Goal: Task Accomplishment & Management: Use online tool/utility

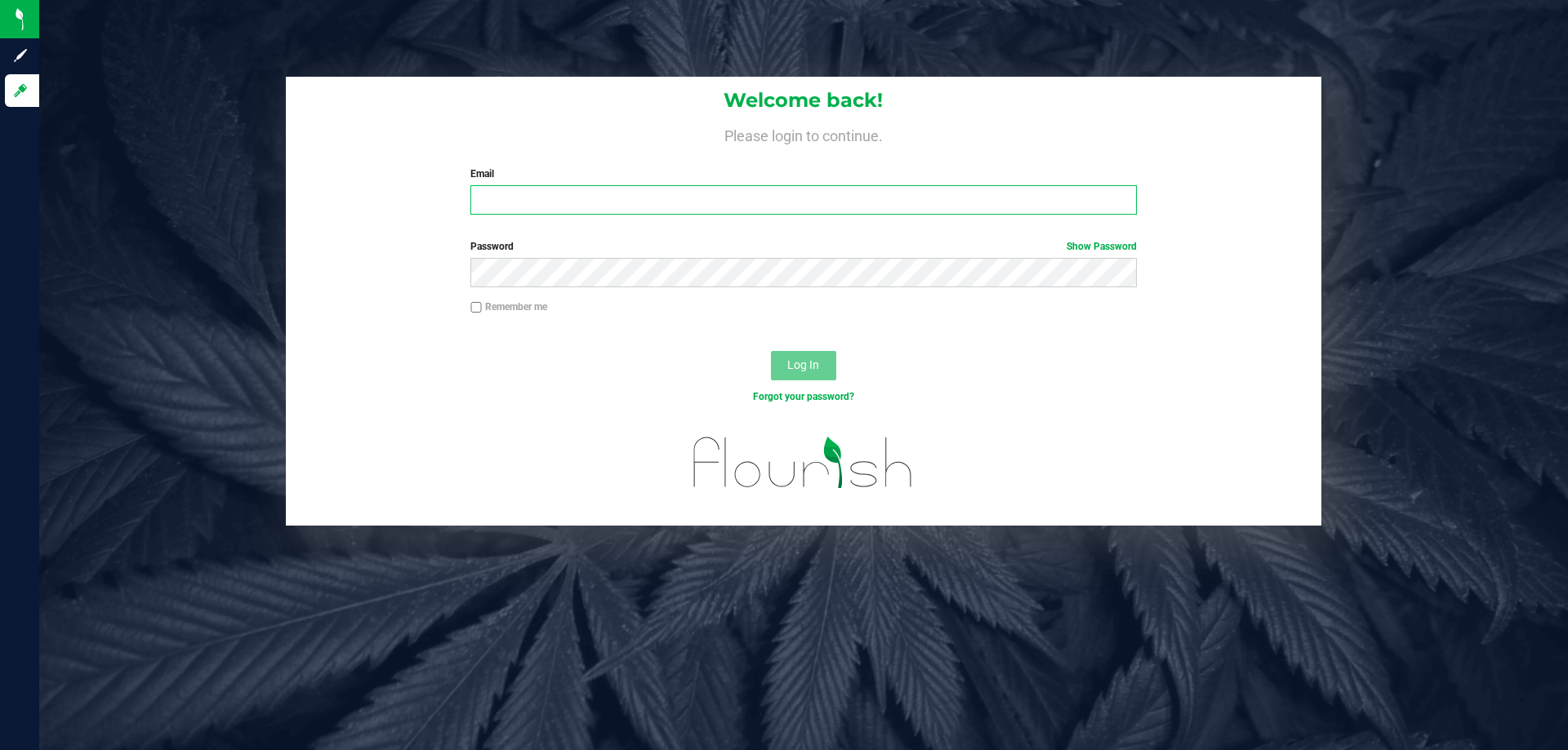
click at [516, 209] on input "Email" at bounding box center [802, 199] width 666 height 30
type input "[EMAIL_ADDRESS][DOMAIN_NAME]"
click at [771, 351] on button "Log In" at bounding box center [804, 366] width 65 height 30
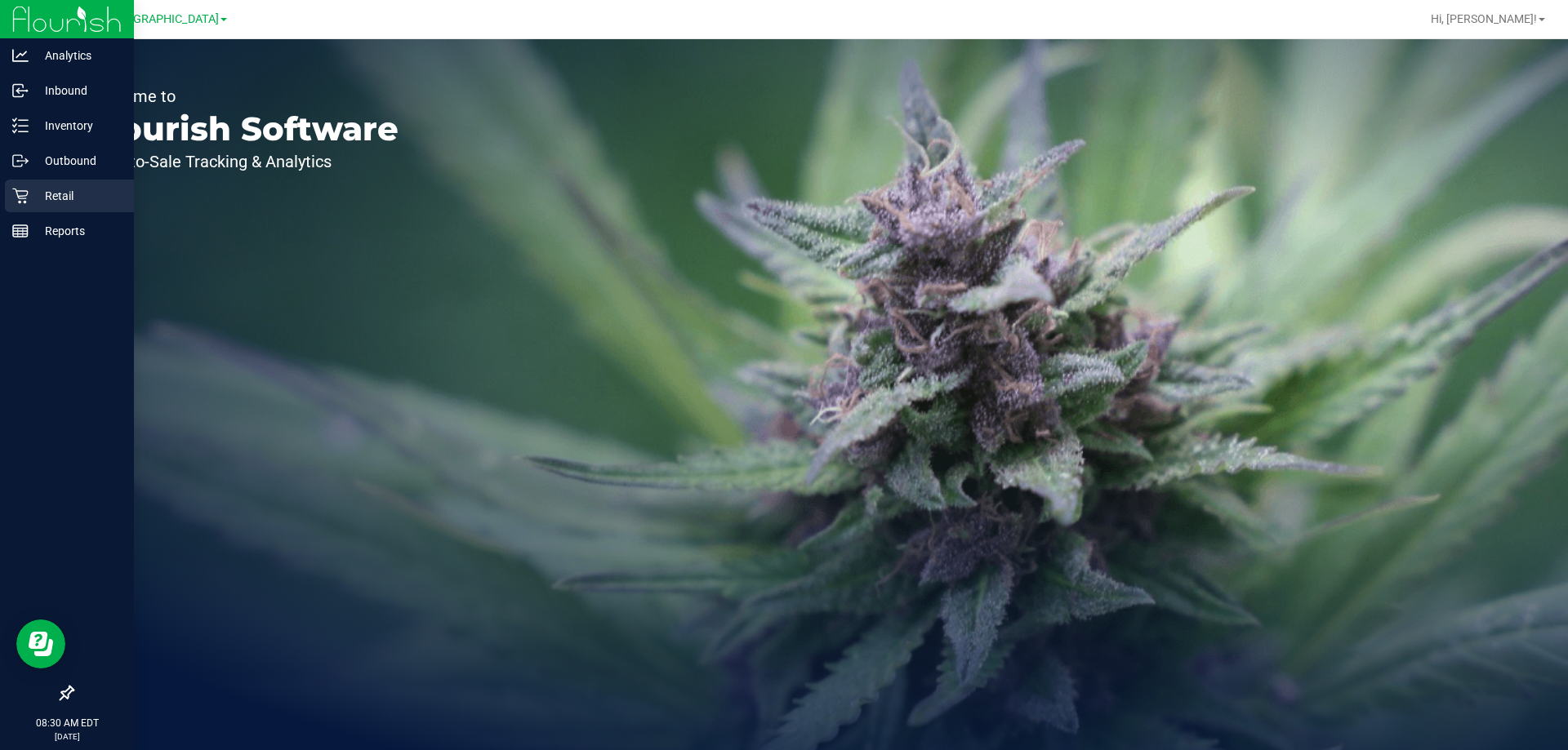
click at [31, 194] on p "Retail" at bounding box center [78, 195] width 98 height 19
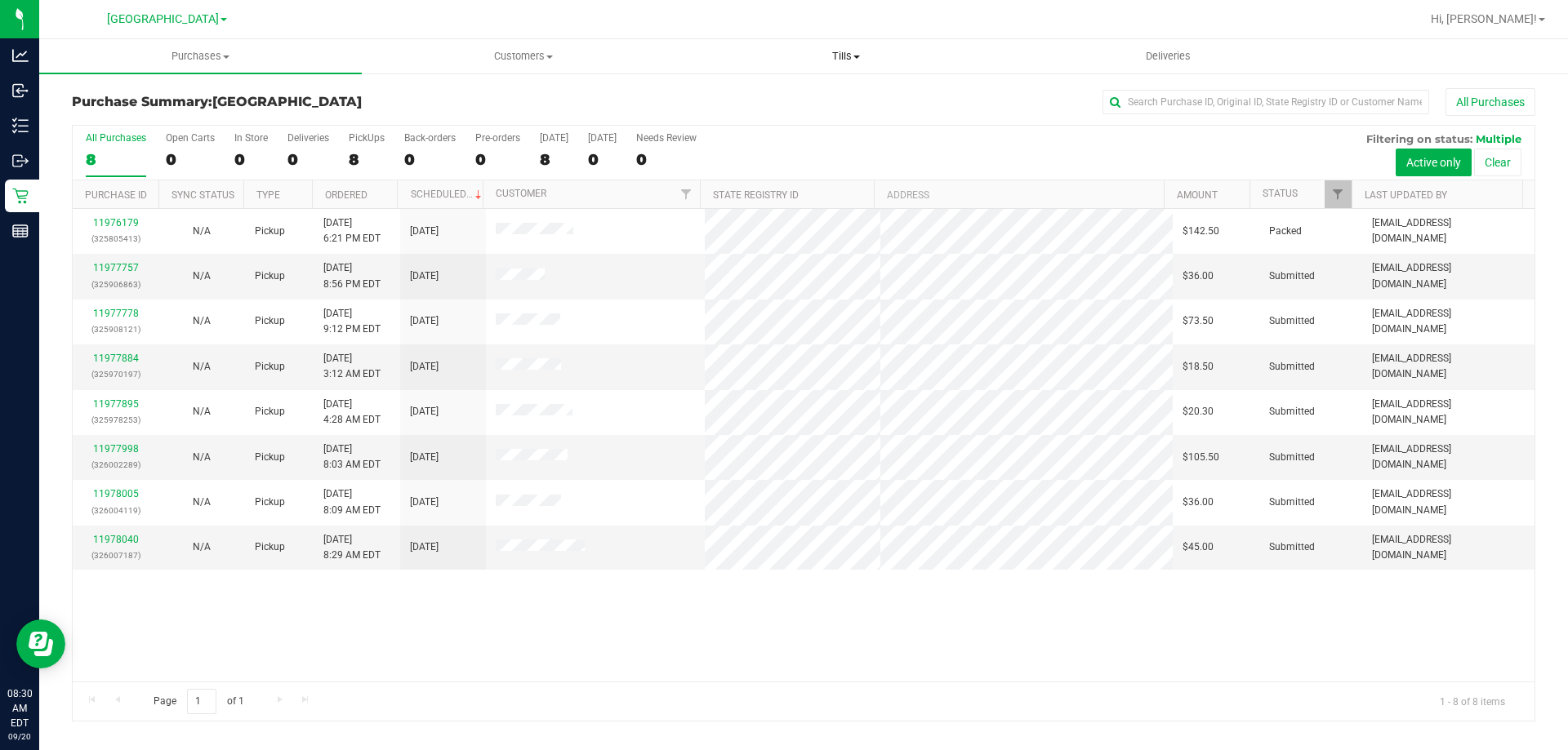
click at [844, 56] on span "Tills" at bounding box center [845, 56] width 321 height 14
click at [710, 102] on span "Manage tills" at bounding box center [740, 98] width 110 height 13
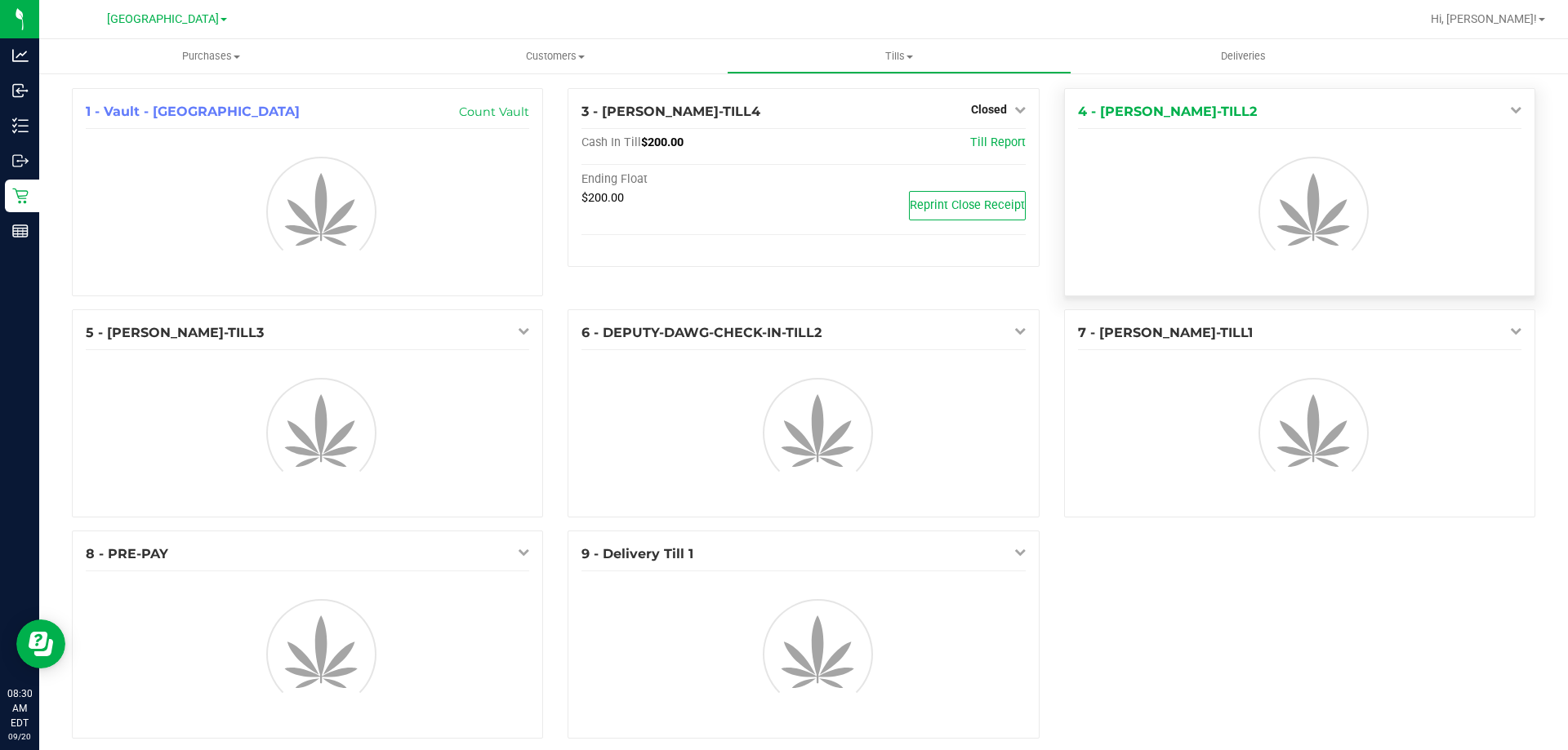
click at [1510, 106] on icon at bounding box center [1516, 110] width 12 height 12
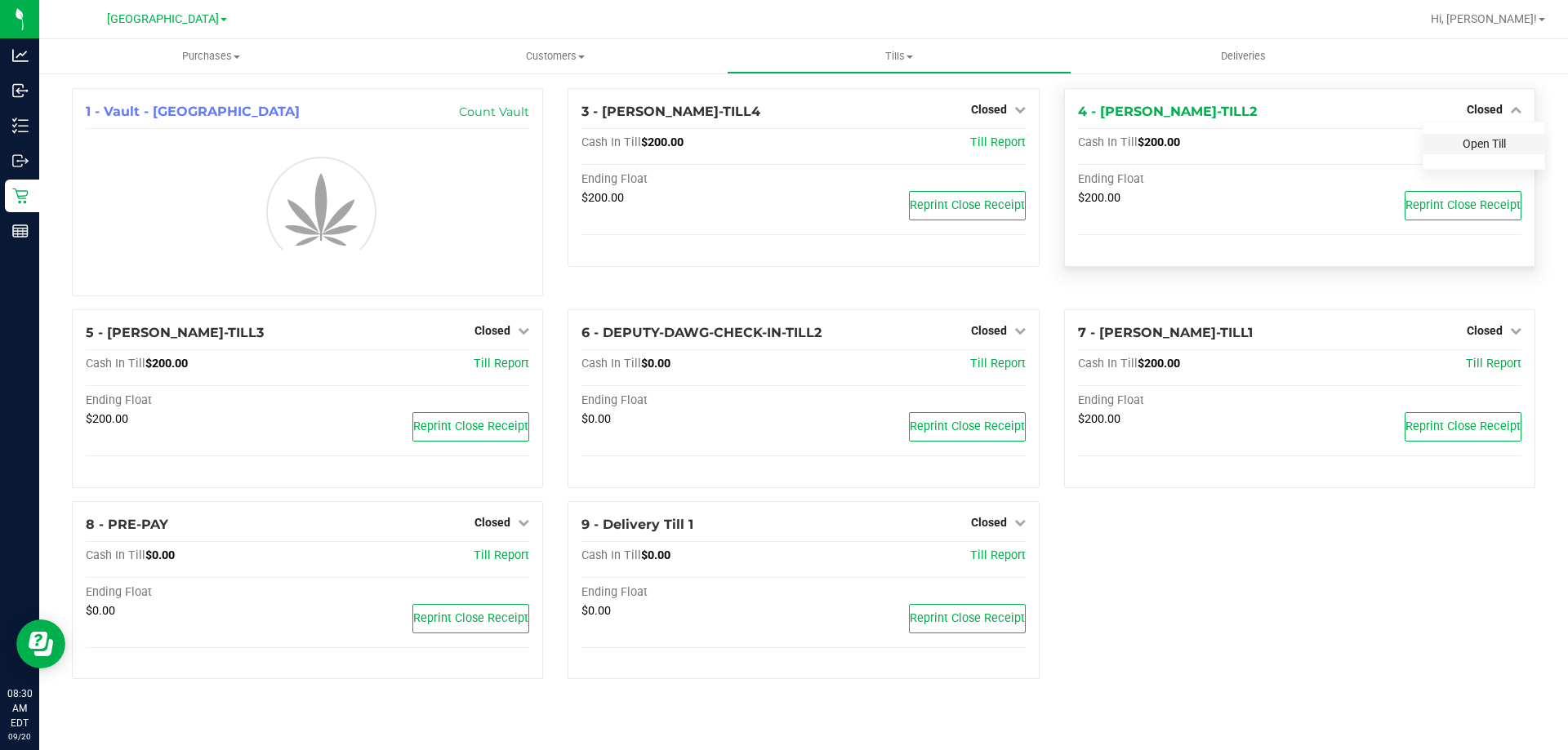
click at [1469, 147] on link "Open Till" at bounding box center [1484, 143] width 43 height 13
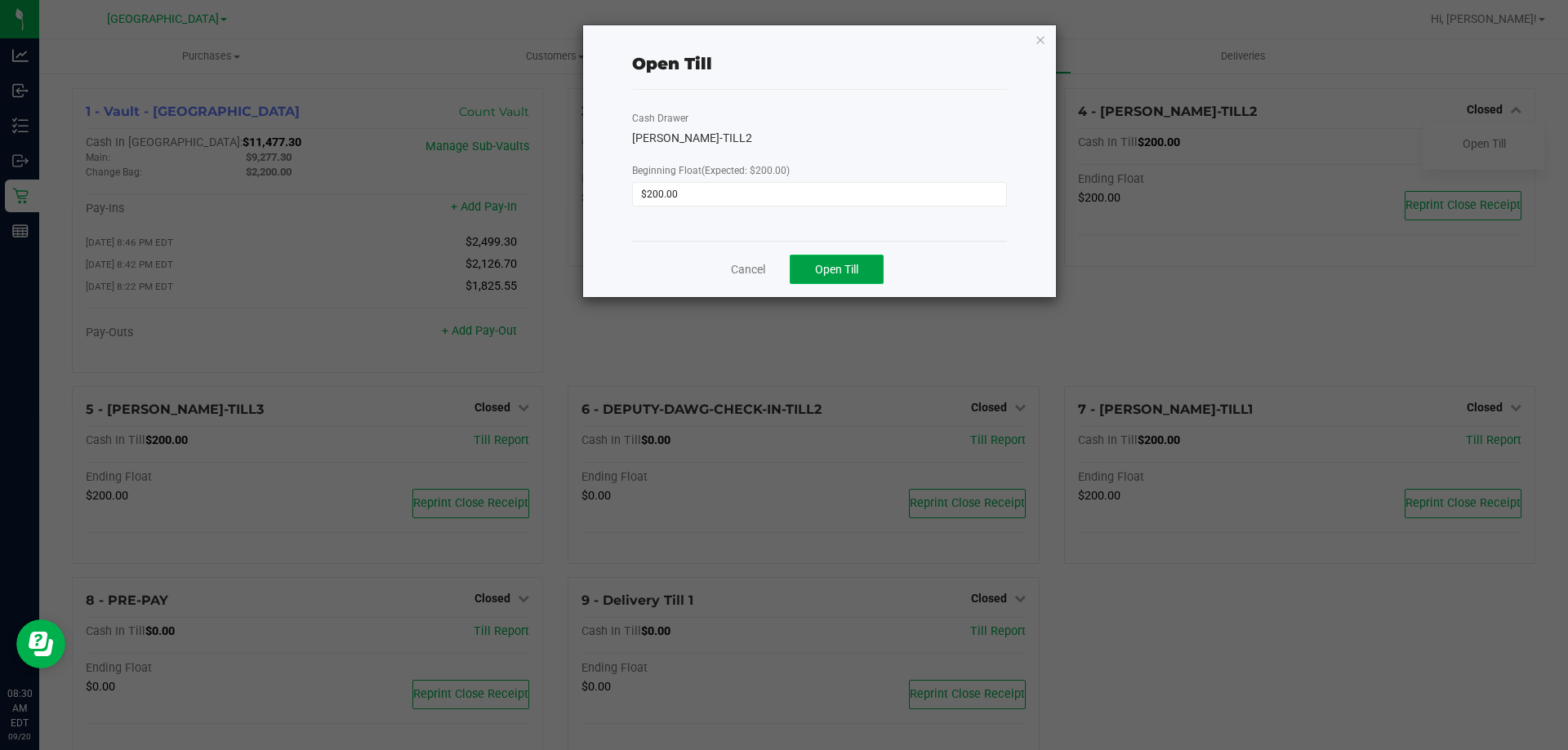
click at [856, 275] on span "Open Till" at bounding box center [836, 270] width 43 height 13
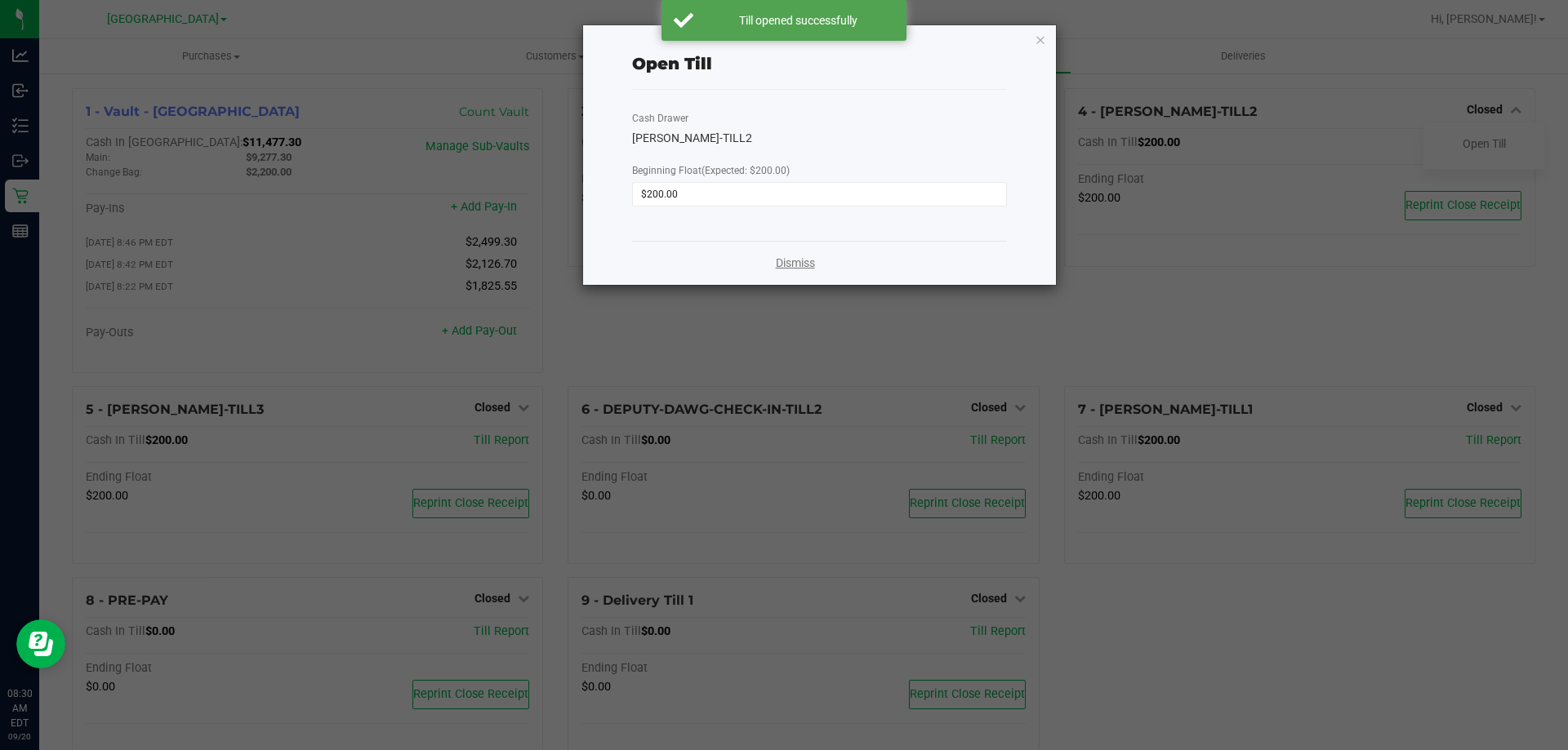
click at [799, 261] on link "Dismiss" at bounding box center [796, 264] width 39 height 17
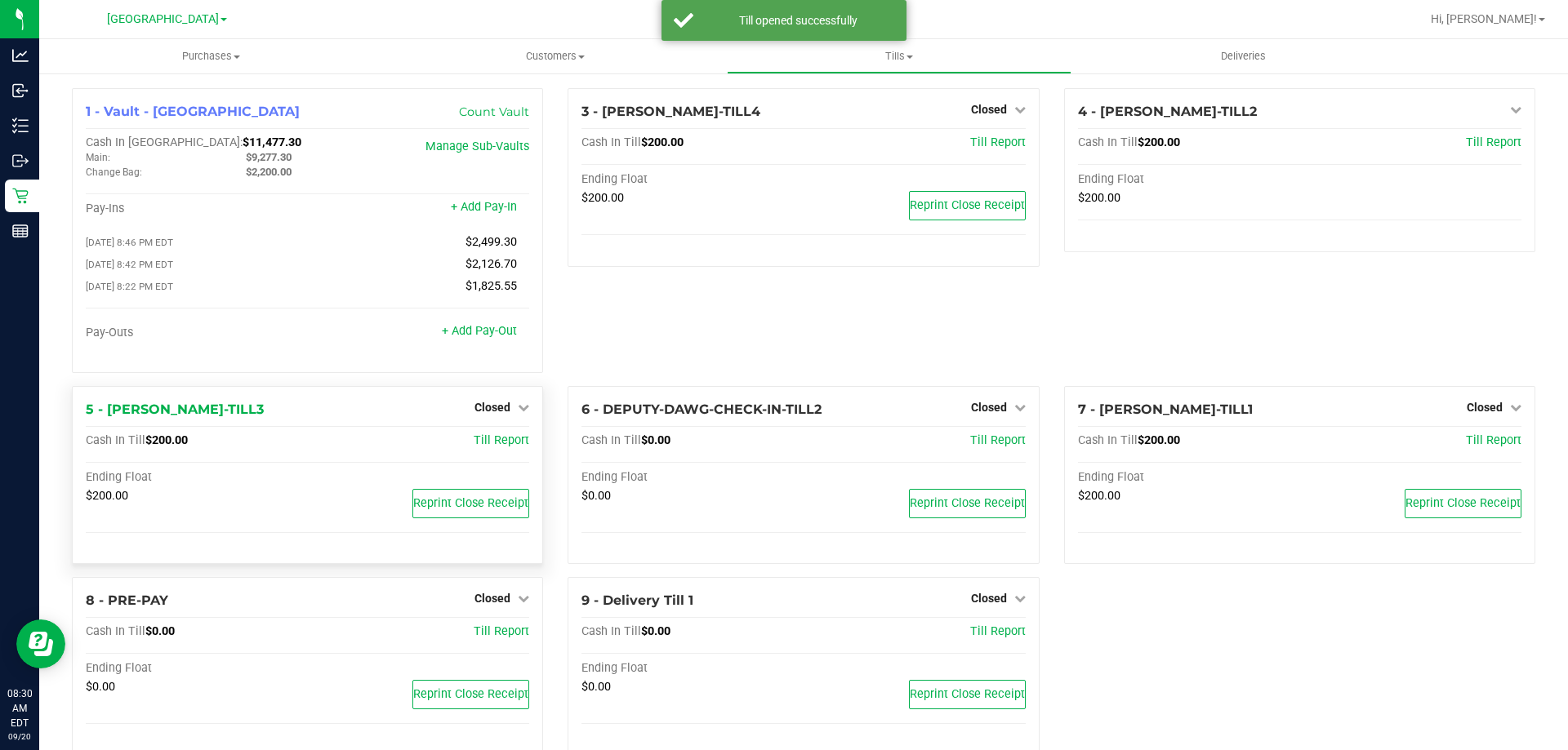
click at [491, 401] on div "Closed" at bounding box center [502, 407] width 55 height 19
click at [487, 407] on span "Closed" at bounding box center [492, 407] width 36 height 13
click at [493, 448] on link "Open Till" at bounding box center [491, 441] width 43 height 13
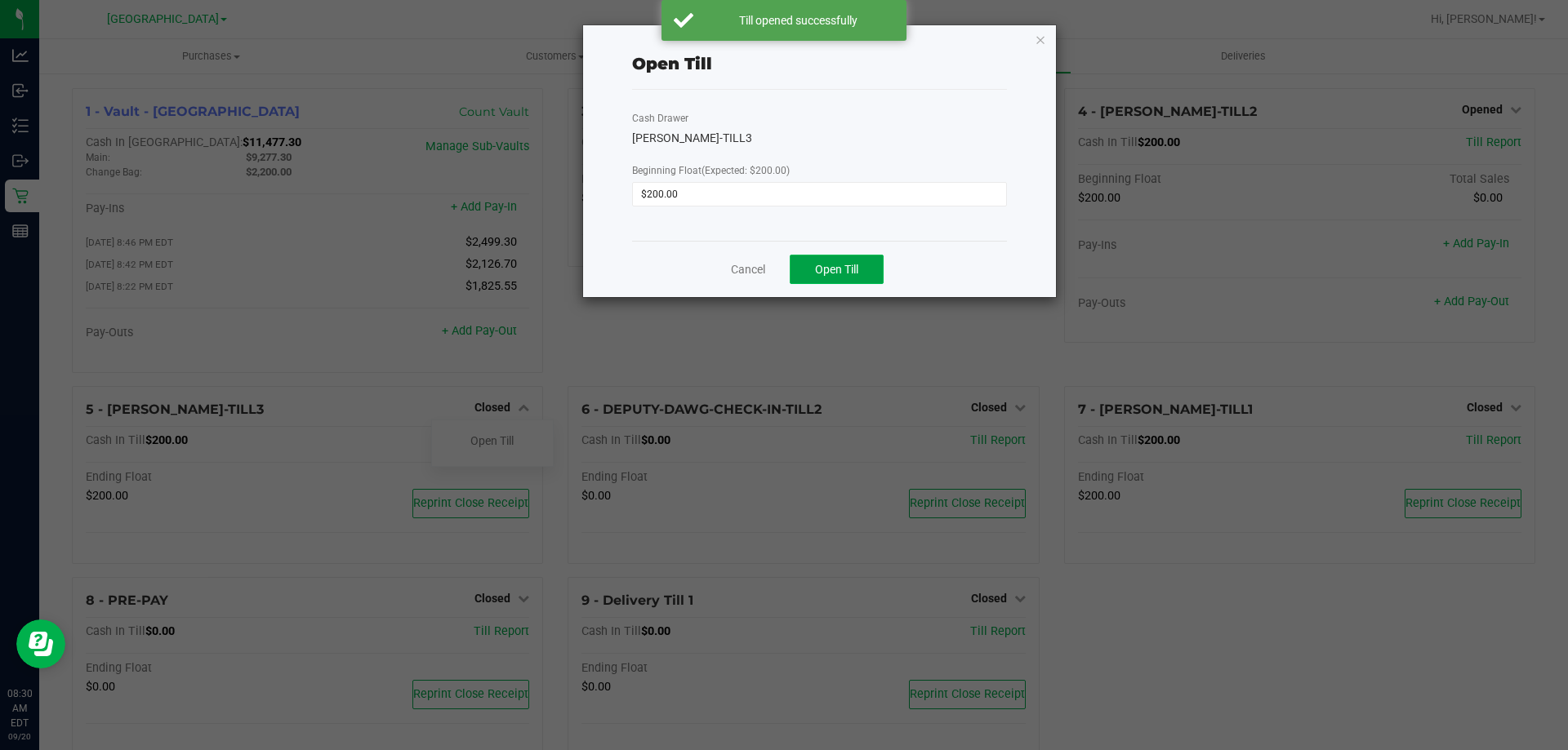
click at [820, 263] on span "Open Till" at bounding box center [836, 270] width 43 height 13
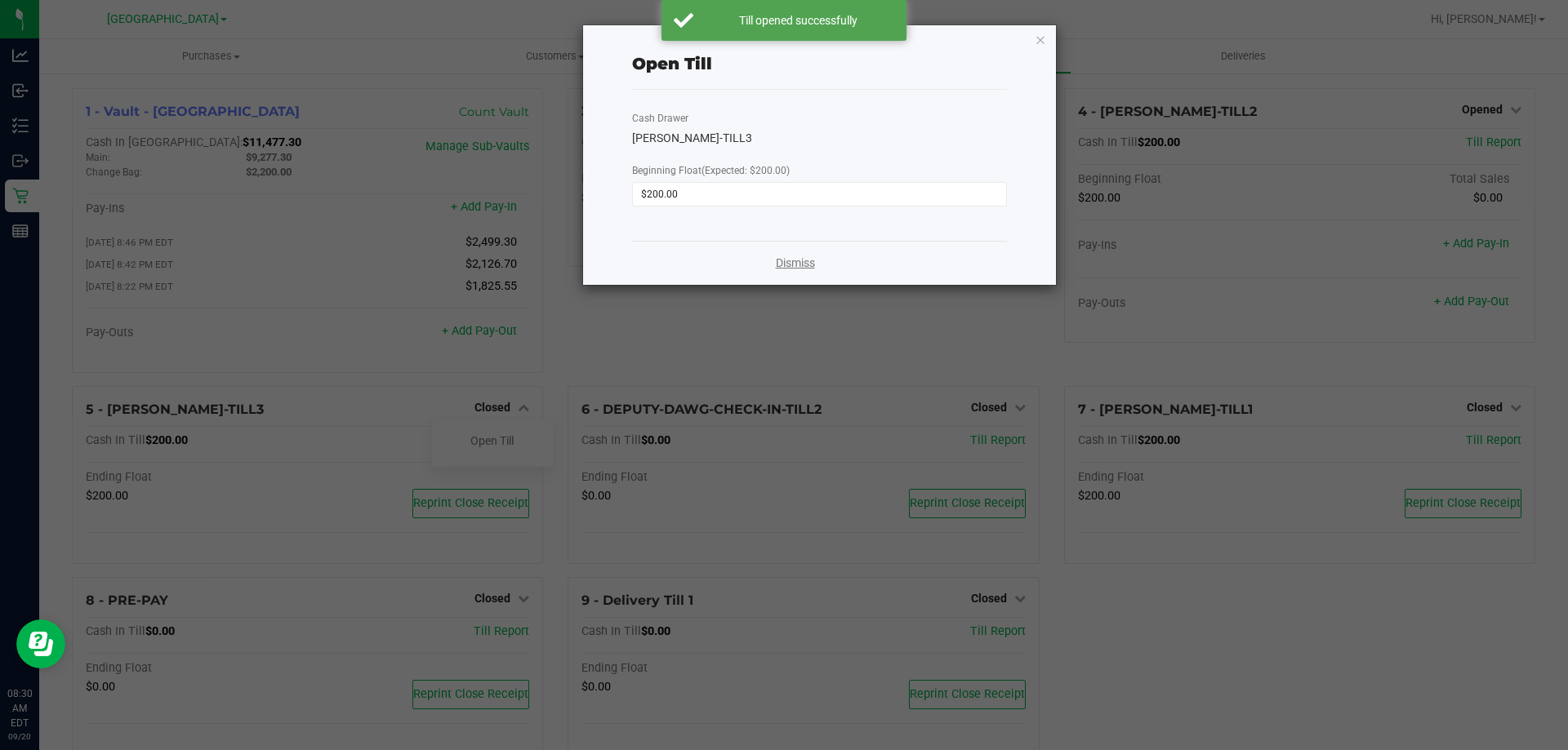
click at [786, 261] on link "Dismiss" at bounding box center [796, 264] width 39 height 17
